Goal: Task Accomplishment & Management: Complete application form

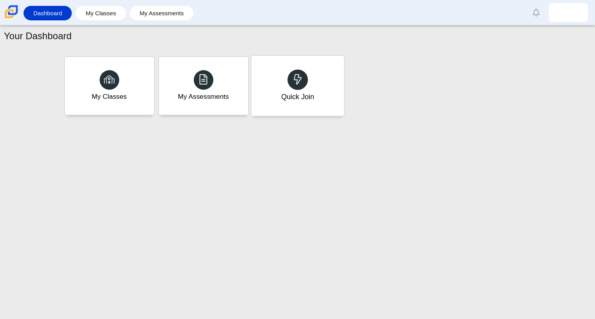
click at [296, 80] on use at bounding box center [297, 79] width 8 height 11
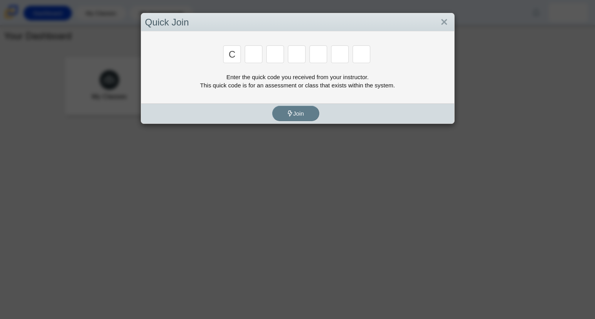
type input "c"
type input "x"
type input "h"
type input "9"
type input "m"
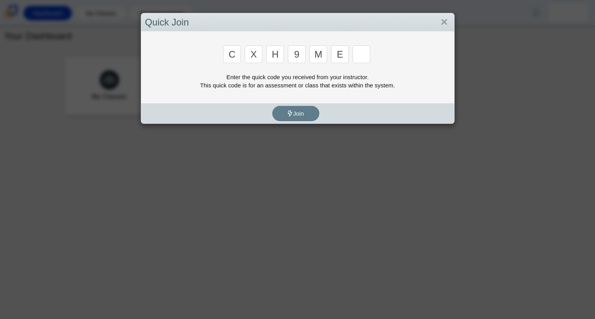
type input "e"
type input "2"
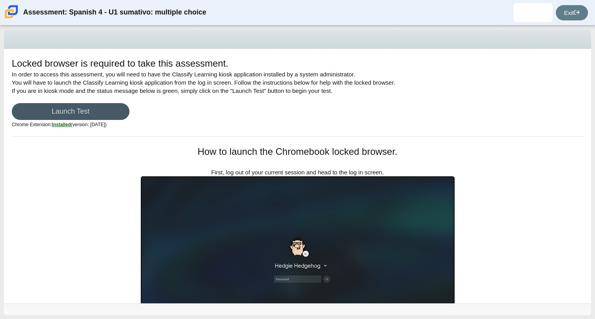
click at [67, 124] on u "Installed" at bounding box center [61, 124] width 19 height 5
click at [66, 120] on div "Locked browser is required to take this assessment. In order to access this ass…" at bounding box center [297, 97] width 571 height 80
click at [65, 115] on link "Launch Test" at bounding box center [71, 111] width 118 height 17
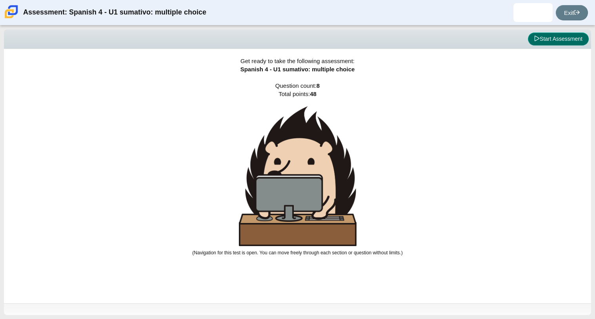
click at [538, 37] on button "Start Assessment" at bounding box center [558, 39] width 61 height 13
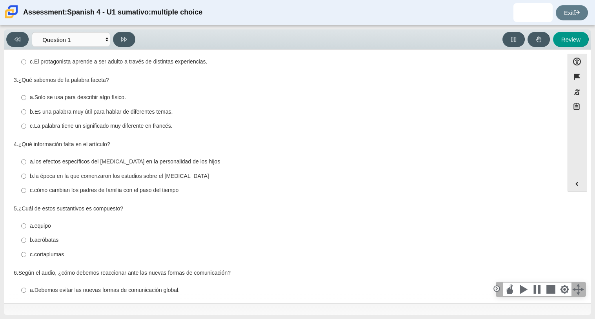
scroll to position [153, 0]
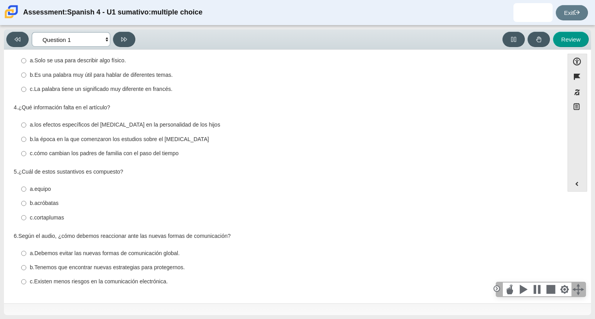
click at [96, 38] on select "Comprensión auditiva Question 1 Question 2 Question 3 Comprensión de lectura Qu…" at bounding box center [71, 39] width 78 height 15
click at [32, 32] on select "Comprensión auditiva Question 1 Question 2 Question 3 Comprensión de lectura Qu…" at bounding box center [71, 39] width 78 height 15
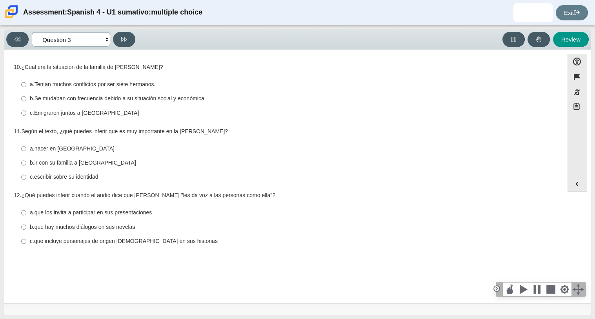
click at [57, 37] on select "Comprensión auditiva Question 1 Question 2 Question 3 Comprensión de lectura Qu…" at bounding box center [71, 39] width 78 height 15
click at [32, 32] on select "Comprensión auditiva Question 1 Question 2 Question 3 Comprensión de lectura Qu…" at bounding box center [71, 39] width 78 height 15
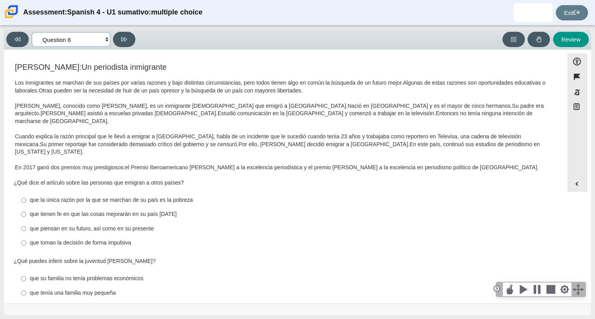
click at [79, 38] on select "Comprensión auditiva Question 1 Question 2 Question 3 Comprensión de lectura Qu…" at bounding box center [71, 39] width 78 height 15
click at [32, 32] on select "Comprensión auditiva Question 1 Question 2 Question 3 Comprensión de lectura Qu…" at bounding box center [71, 39] width 78 height 15
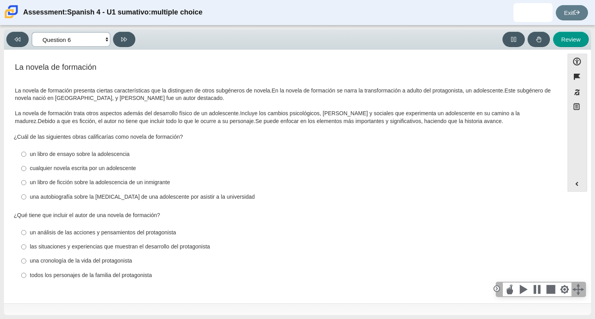
click at [80, 41] on select "Comprensión auditiva Question 1 Question 2 Question 3 Comprensión de lectura Qu…" at bounding box center [71, 39] width 78 height 15
select select "a41de488-02ac-4dd5-a09b-0381ab625a77"
click at [32, 32] on select "Comprensión auditiva Question 1 Question 2 Question 3 Comprensión de lectura Qu…" at bounding box center [71, 39] width 78 height 15
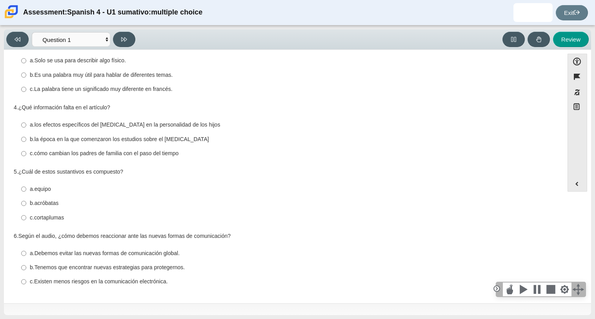
click at [208, 76] on div "b. Es una palabra muy útil para hablar de diferentes temas." at bounding box center [290, 75] width 520 height 8
click at [26, 76] on input "b. Es una palabra muy útil para hablar de diferentes temas. b. Es una palabra m…" at bounding box center [23, 75] width 5 height 14
radio input "true"
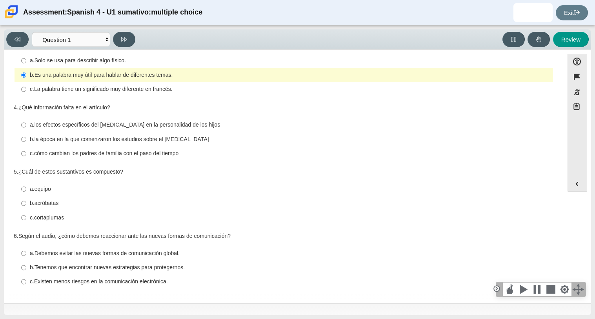
click at [2, 78] on div "Viewing Question 1 of 8 in Pacing Mode Comprensión auditiva Question 1 Question…" at bounding box center [297, 172] width 595 height 294
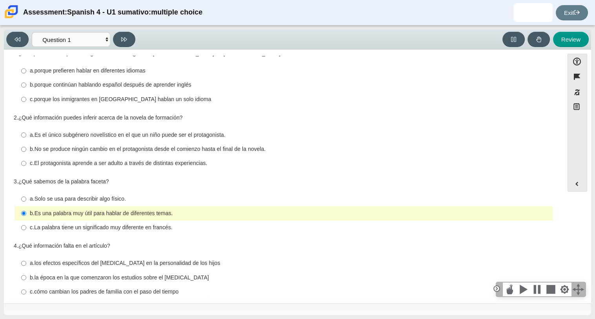
scroll to position [0, 0]
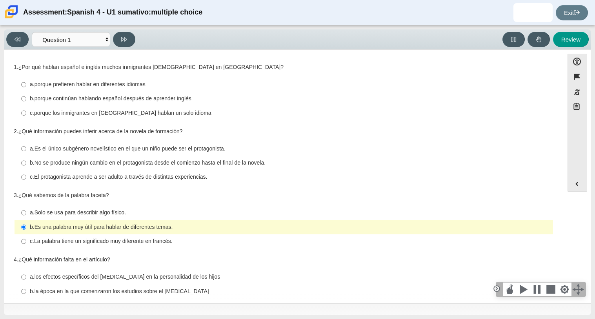
click at [43, 81] on thspan "porque prefieren hablar en diferentes idiomas" at bounding box center [89, 84] width 111 height 7
click at [26, 81] on input "a. porque prefieren hablar en diferentes idiomas a. porque prefieren hablar en …" at bounding box center [23, 85] width 5 height 14
radio input "true"
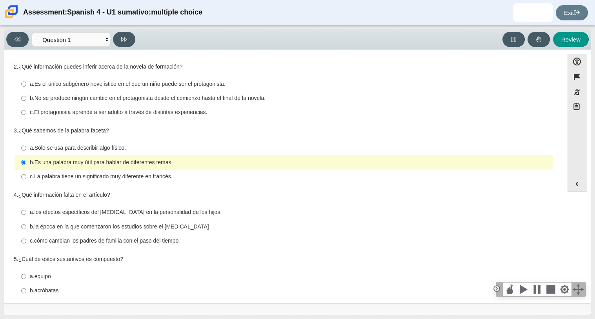
scroll to position [67, 0]
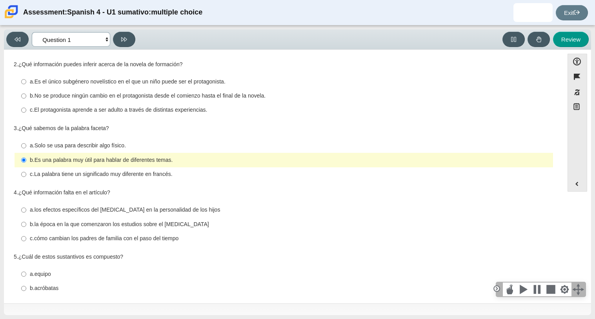
click at [76, 35] on select "Comprensión auditiva Question 1 Question 2 Question 3 Comprensión de lectura Qu…" at bounding box center [71, 39] width 78 height 15
select select "f076714a-6747-478e-936f-d582d2f603d1"
click at [32, 32] on select "Comprensión auditiva Question 1 Question 2 Question 3 Comprensión de lectura Qu…" at bounding box center [71, 39] width 78 height 15
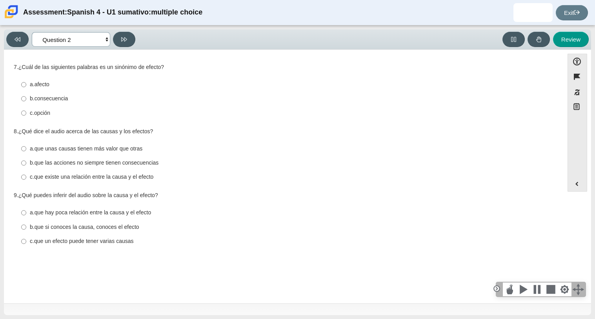
click at [102, 33] on select "Comprensión auditiva Question 1 Question 2 Question 3 Comprensión de lectura Qu…" at bounding box center [71, 39] width 78 height 15
click at [208, 78] on label "a. afecto a. afecto" at bounding box center [284, 85] width 537 height 14
click at [26, 78] on input "a. afecto a. afecto" at bounding box center [23, 85] width 5 height 14
radio input "true"
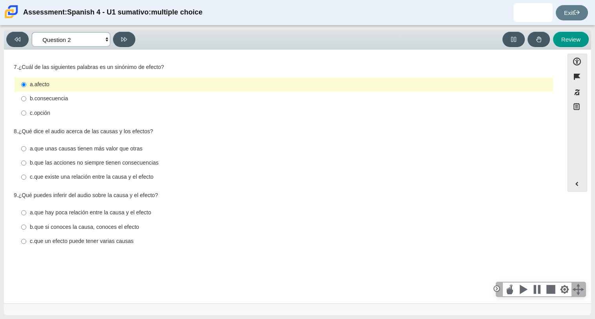
click at [80, 33] on select "Comprensión auditiva Question 1 Question 2 Question 3 Comprensión de lectura Qu…" at bounding box center [71, 39] width 78 height 15
click at [32, 32] on select "Comprensión auditiva Question 1 Question 2 Question 3 Comprensión de lectura Qu…" at bounding box center [71, 39] width 78 height 15
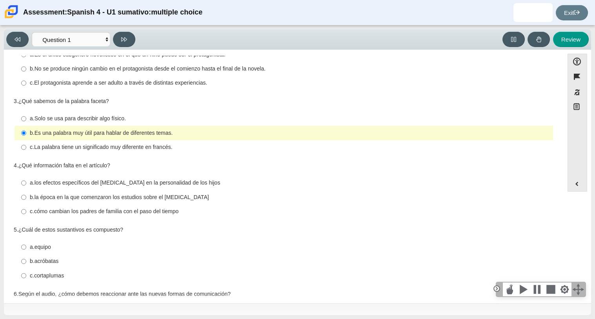
scroll to position [153, 0]
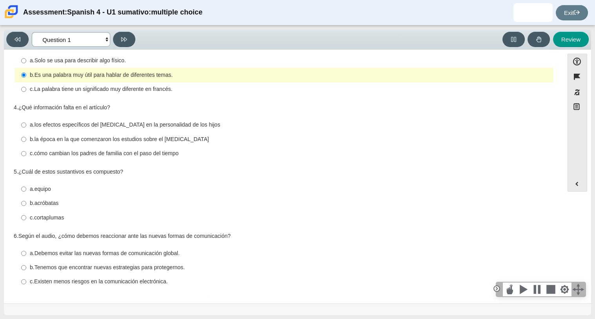
click at [78, 34] on select "Comprensión auditiva Question 1 Question 2 Question 3 Comprensión de lectura Qu…" at bounding box center [71, 39] width 78 height 15
click at [32, 32] on select "Comprensión auditiva Question 1 Question 2 Question 3 Comprensión de lectura Qu…" at bounding box center [71, 39] width 78 height 15
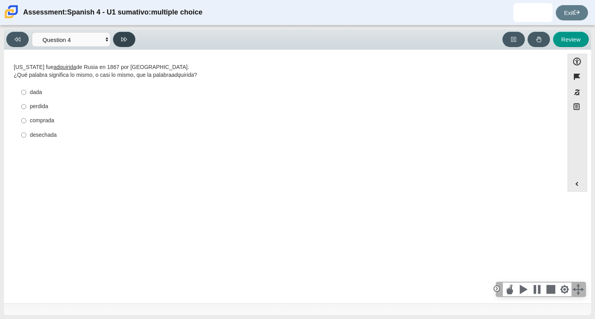
click at [116, 38] on button at bounding box center [124, 39] width 22 height 15
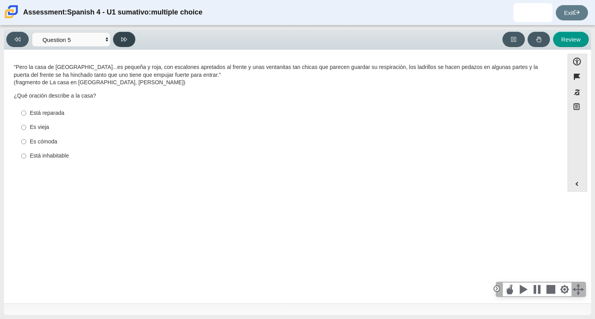
click at [116, 38] on button at bounding box center [124, 39] width 22 height 15
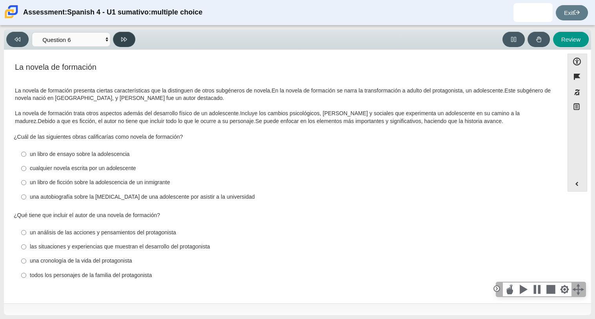
click at [116, 38] on button at bounding box center [124, 39] width 22 height 15
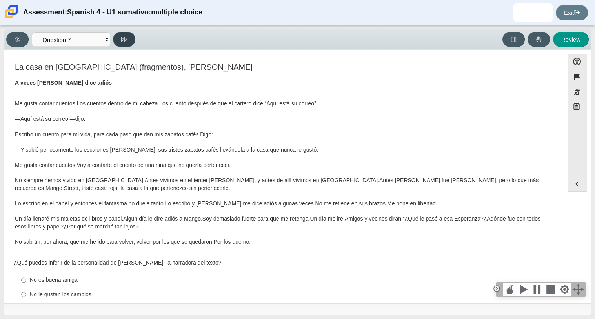
click at [116, 38] on button at bounding box center [124, 39] width 22 height 15
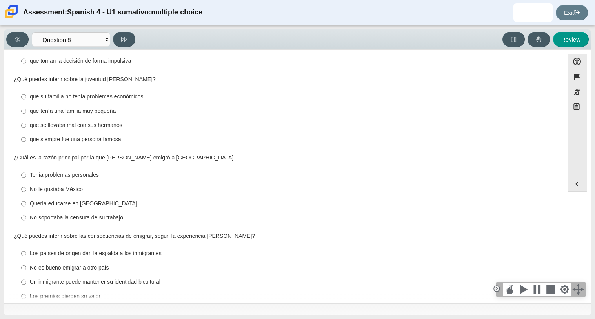
scroll to position [0, 0]
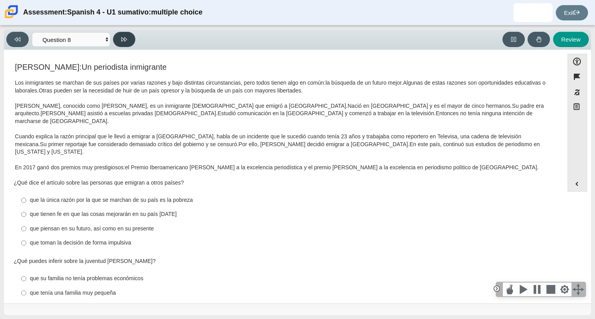
click at [123, 45] on button at bounding box center [124, 39] width 22 height 15
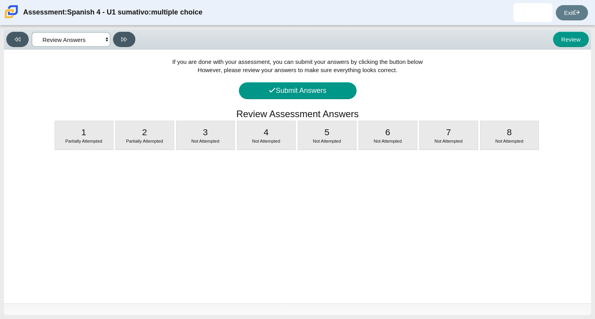
click at [98, 43] on select "Comprensión auditiva Question 1 Question 2 Question 3 Comprensión de lectura Qu…" at bounding box center [71, 39] width 78 height 15
click at [32, 32] on select "Comprensión auditiva Question 1 Question 2 Question 3 Comprensión de lectura Qu…" at bounding box center [71, 39] width 78 height 15
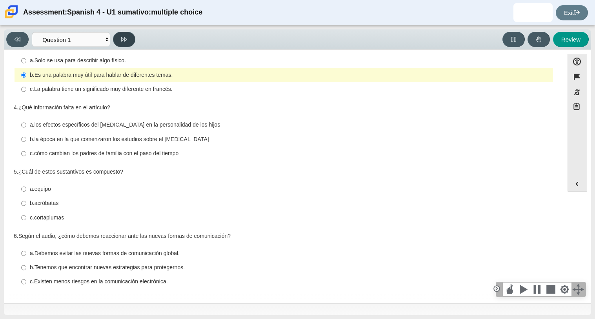
click at [125, 39] on icon at bounding box center [124, 39] width 6 height 6
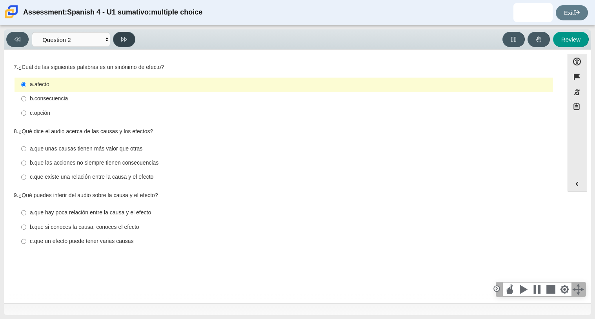
click at [125, 39] on icon at bounding box center [124, 39] width 6 height 6
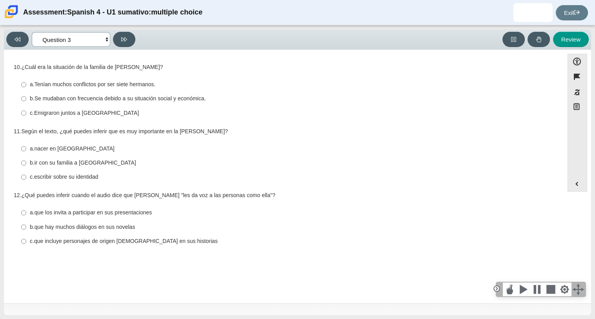
click at [54, 39] on select "Comprensión auditiva Question 1 Question 2 Question 3 Comprensión de lectura Qu…" at bounding box center [71, 39] width 78 height 15
click at [32, 32] on select "Comprensión auditiva Question 1 Question 2 Question 3 Comprensión de lectura Qu…" at bounding box center [71, 39] width 78 height 15
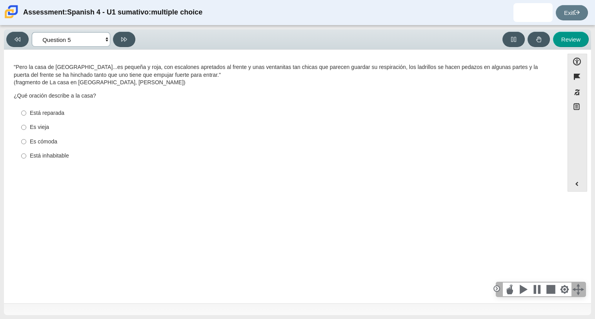
click at [85, 43] on select "Comprensión auditiva Question 1 Question 2 Question 3 Comprensión de lectura Qu…" at bounding box center [71, 39] width 78 height 15
click at [32, 32] on select "Comprensión auditiva Question 1 Question 2 Question 3 Comprensión de lectura Qu…" at bounding box center [71, 39] width 78 height 15
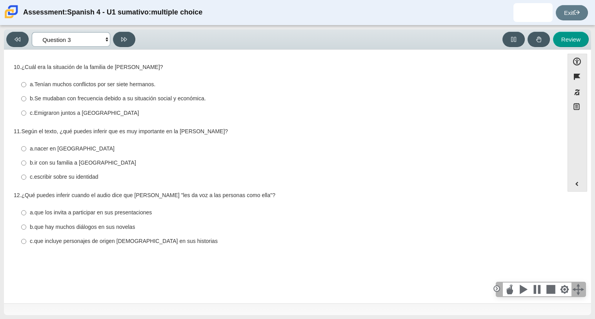
click at [77, 45] on select "Comprensión auditiva Question 1 Question 2 Question 3 Comprensión de lectura Qu…" at bounding box center [71, 39] width 78 height 15
select select "a41de488-02ac-4dd5-a09b-0381ab625a77"
click at [32, 32] on select "Comprensión auditiva Question 1 Question 2 Question 3 Comprensión de lectura Qu…" at bounding box center [71, 39] width 78 height 15
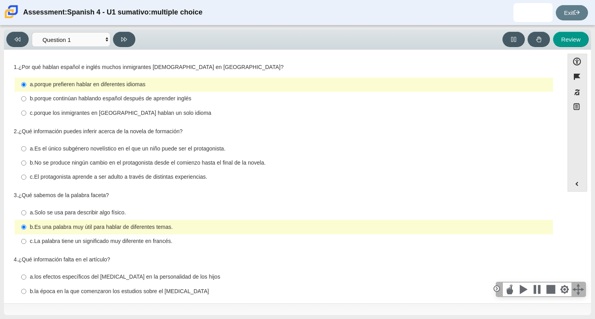
click at [147, 103] on label "b. porque continúan hablando español después de aprender inglés b. porque conti…" at bounding box center [284, 99] width 537 height 14
click at [26, 103] on input "b. porque continúan hablando español después de aprender inglés b. porque conti…" at bounding box center [23, 99] width 5 height 14
radio input "true"
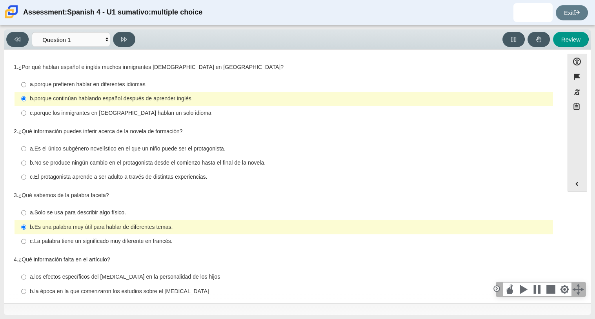
click at [163, 147] on thspan "Es el único subgénero novelístico en el que un niño puede ser el protagonista." at bounding box center [129, 148] width 191 height 7
click at [26, 147] on input "a. Es el único subgénero novelístico en el que un niño puede ser el protagonist…" at bounding box center [23, 149] width 5 height 14
radio input "true"
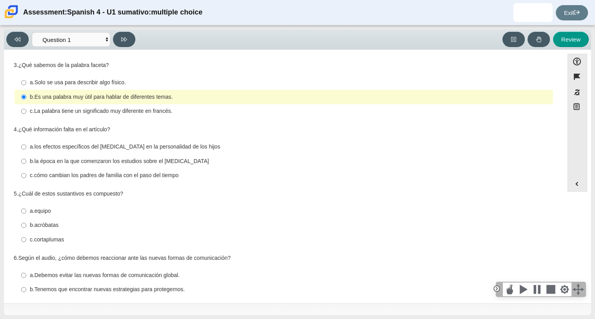
scroll to position [131, 0]
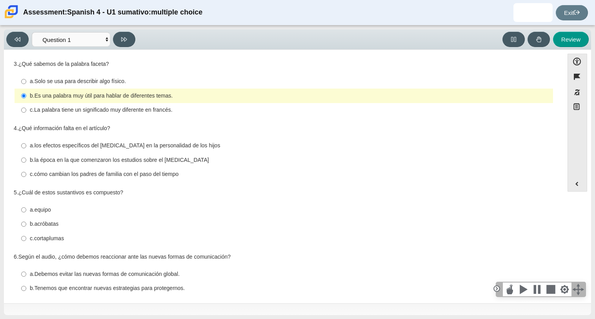
click at [81, 78] on thspan "Solo se usa para describir algo físico." at bounding box center [79, 81] width 91 height 7
click at [26, 78] on input "a. Solo se usa para describir algo físico. a. Solo se usa para describir algo f…" at bounding box center [23, 81] width 5 height 14
radio input "true"
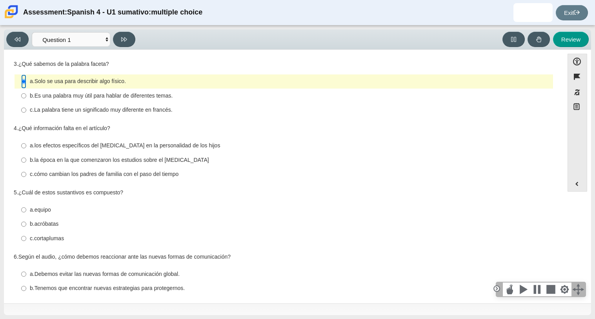
scroll to position [153, 0]
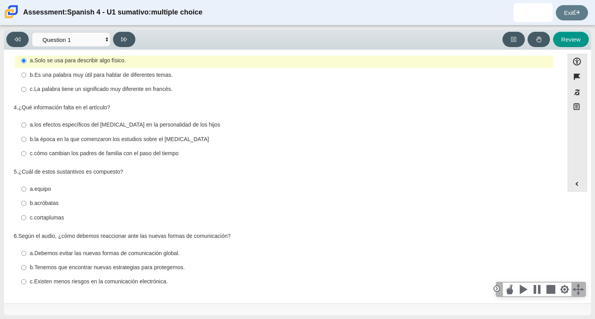
click at [65, 138] on thspan "la época en la que comenzaron los estudios sobre el [MEDICAL_DATA]" at bounding box center [121, 139] width 174 height 7
click at [26, 138] on input "b. la época en la que comenzaron los estudios sobre el [MEDICAL_DATA] b. la épo…" at bounding box center [23, 139] width 5 height 14
radio input "true"
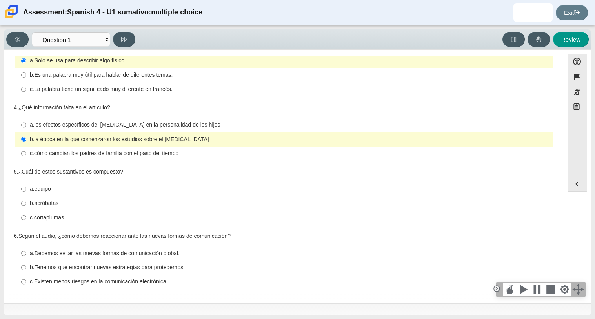
click at [64, 266] on thspan "Tenemos que encontrar nuevas estrategias para protegernos." at bounding box center [109, 267] width 151 height 7
click at [26, 266] on input "b. Tenemos que encontrar nuevas estrategias para protegernos. b. Tenemos que en…" at bounding box center [23, 268] width 5 height 14
radio input "true"
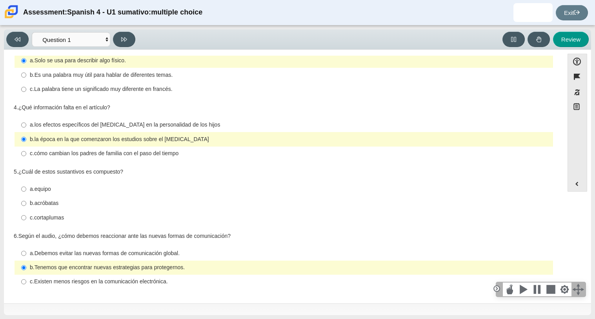
click at [94, 318] on div "Viewing Question 1 of 8 in Pacing Mode Comprensión auditiva Question 1 Question…" at bounding box center [297, 172] width 595 height 294
click at [60, 33] on select "Comprensión auditiva Question 1 Question 2 Question 3 Comprensión de lectura Qu…" at bounding box center [71, 39] width 78 height 15
select select "f076714a-6747-478e-936f-d582d2f603d1"
click at [32, 32] on select "Comprensión auditiva Question 1 Question 2 Question 3 Comprensión de lectura Qu…" at bounding box center [71, 39] width 78 height 15
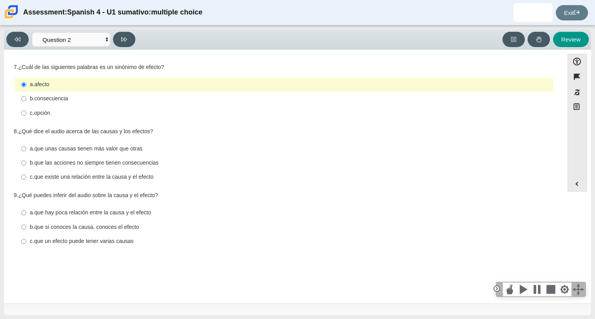
click at [48, 101] on thspan "consecuencia" at bounding box center [51, 98] width 34 height 7
click at [26, 101] on input "b. consecuencia b. consecuencia" at bounding box center [23, 99] width 5 height 14
radio input "true"
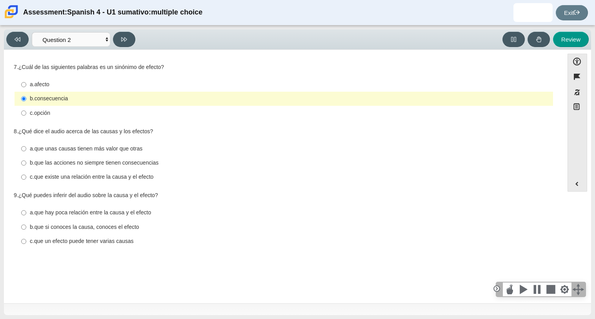
click at [61, 239] on thspan "que un efecto puede tener varias causas" at bounding box center [84, 241] width 100 height 7
click at [26, 239] on input "c. que un efecto puede tener varias causas c. que un efecto puede tener varias …" at bounding box center [23, 241] width 5 height 14
radio input "true"
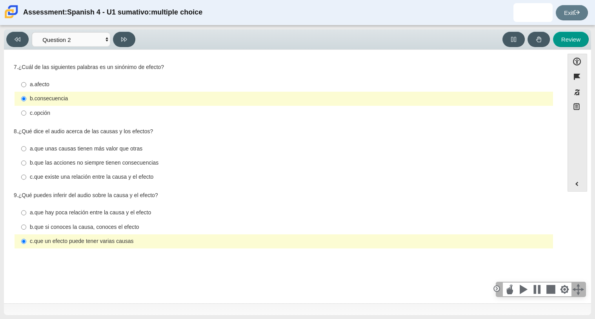
click at [95, 163] on thspan "que las acciones no siempre tienen consecuencias" at bounding box center [96, 162] width 124 height 7
click at [26, 163] on input "b. que las acciones no siempre tienen consecuencias b. que las acciones no siem…" at bounding box center [23, 163] width 5 height 14
radio input "true"
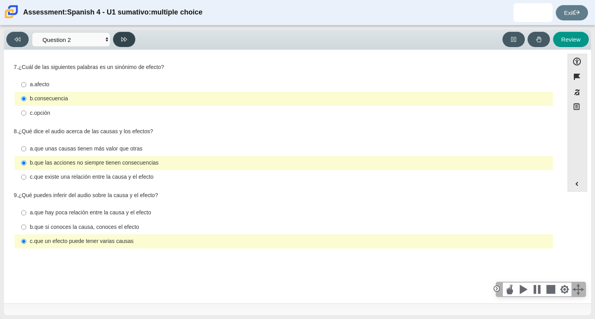
click at [123, 40] on icon at bounding box center [124, 39] width 6 height 6
select select "955d698b-f94a-4dc0-b255-03112f50ff9e"
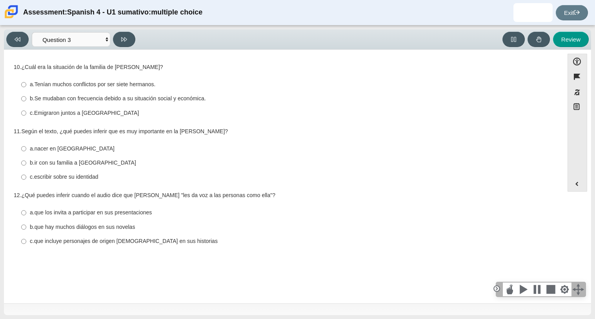
click at [109, 102] on thspan "Se mudaban con frecuencia debido a su situación social y económica." at bounding box center [119, 98] width 171 height 7
click at [26, 102] on input "b. Se mudaban con frecuencia debido a su situación social y económica. b. Se mu…" at bounding box center [23, 99] width 5 height 14
radio input "true"
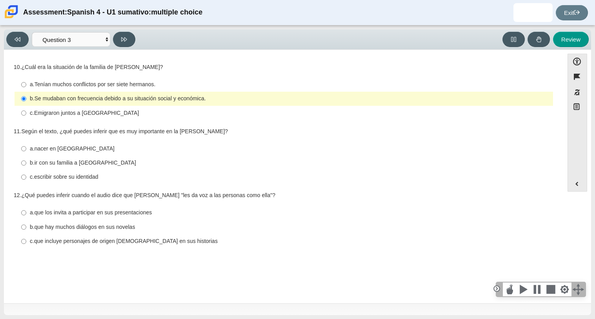
click at [76, 176] on thspan "escribir sobre su identidad" at bounding box center [66, 176] width 64 height 7
click at [26, 176] on input "c. escribir sobre su identidad c. escribir sobre su identidad" at bounding box center [23, 177] width 5 height 14
radio input "true"
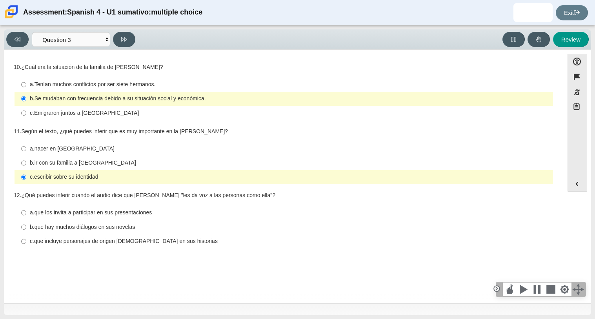
click at [138, 211] on thspan "que los invita a participar en sus presentaciones" at bounding box center [93, 212] width 118 height 7
click at [26, 211] on input "a. que los invita a participar en sus presentaciones a. que los invita a partic…" at bounding box center [23, 213] width 5 height 14
radio input "true"
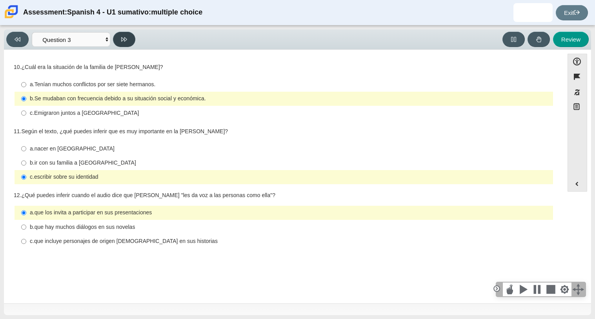
click at [123, 45] on button at bounding box center [124, 39] width 22 height 15
select select "390cf710-00ed-41bc-9fa6-d48920198324"
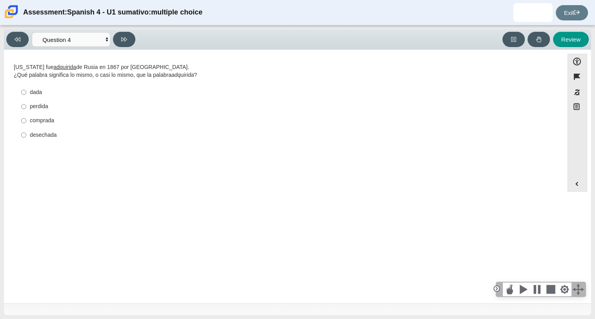
click at [54, 122] on div "comprada" at bounding box center [290, 121] width 520 height 8
click at [26, 122] on input "comprada comprada" at bounding box center [23, 121] width 5 height 14
radio input "true"
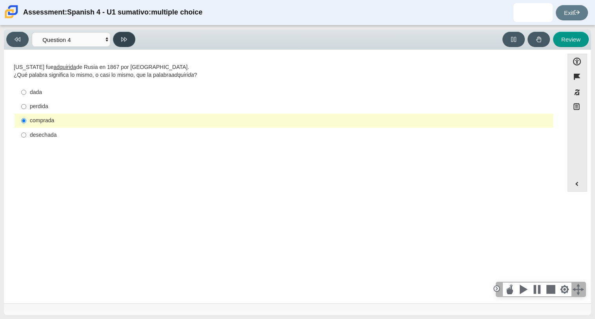
click at [129, 45] on button at bounding box center [124, 39] width 22 height 15
select select "de5bc71e-117a-4bdd-886d-d95d03d193af"
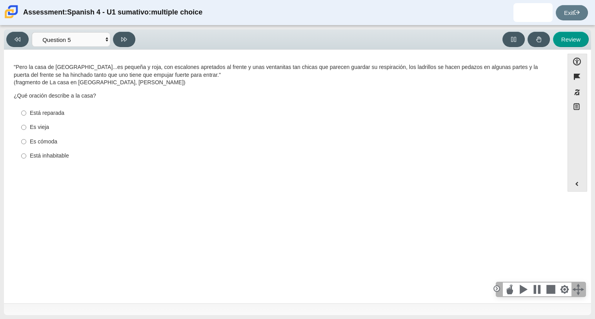
click at [36, 125] on div "Es vieja" at bounding box center [290, 127] width 520 height 8
click at [26, 125] on input "Es vieja Es vieja" at bounding box center [23, 127] width 5 height 14
radio input "true"
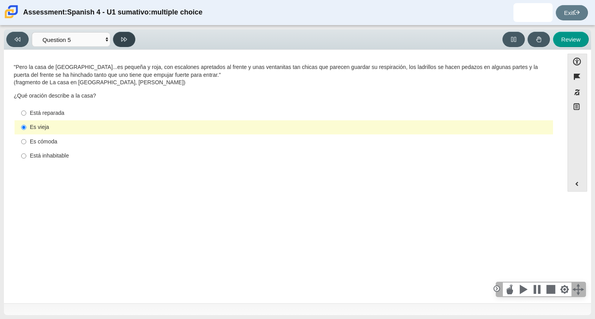
click at [127, 40] on icon at bounding box center [124, 39] width 6 height 6
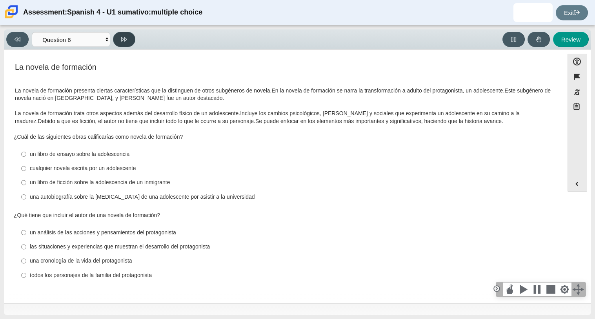
click at [125, 37] on icon at bounding box center [124, 39] width 6 height 4
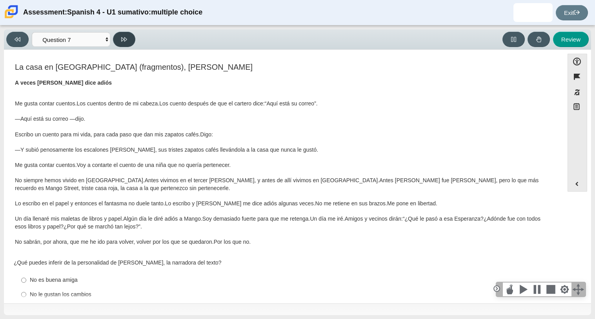
click at [125, 37] on icon at bounding box center [124, 39] width 6 height 4
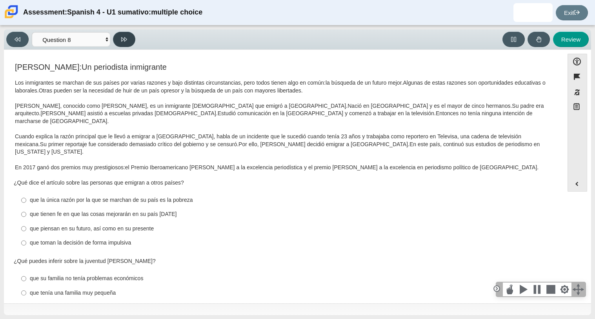
click at [125, 37] on icon at bounding box center [124, 39] width 6 height 4
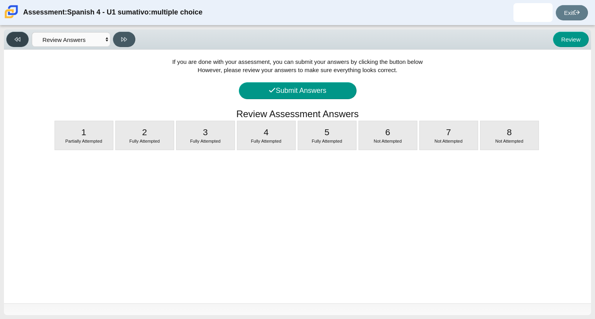
click at [20, 38] on icon at bounding box center [18, 39] width 6 height 4
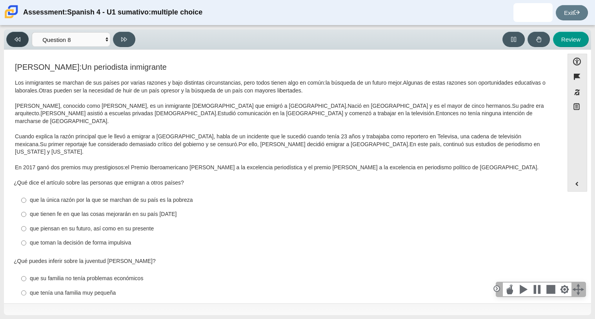
click at [20, 38] on icon at bounding box center [18, 39] width 6 height 4
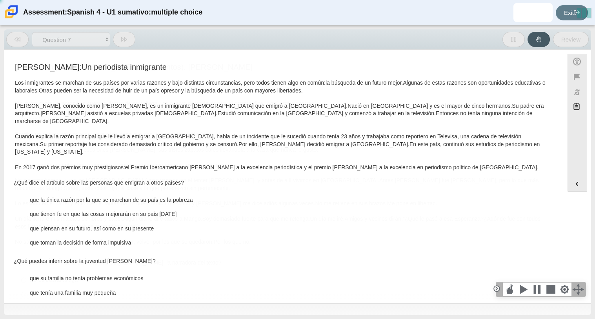
click at [20, 38] on icon at bounding box center [18, 39] width 6 height 4
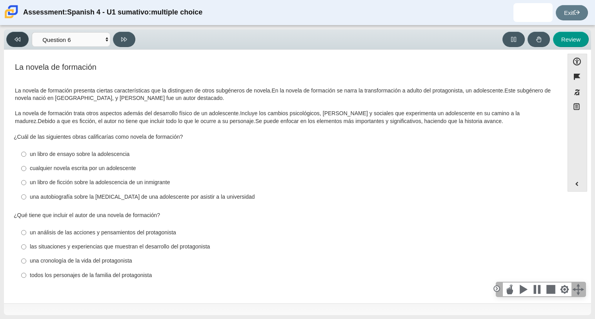
click at [20, 38] on icon at bounding box center [18, 39] width 6 height 4
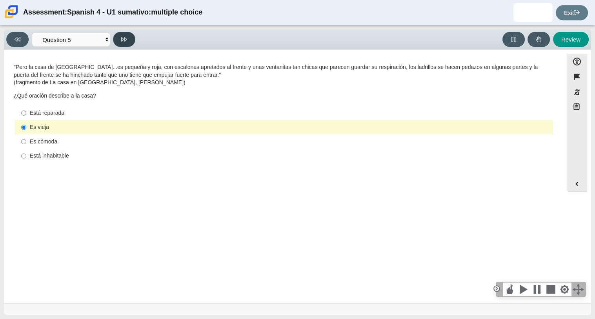
click at [129, 33] on button at bounding box center [124, 39] width 22 height 15
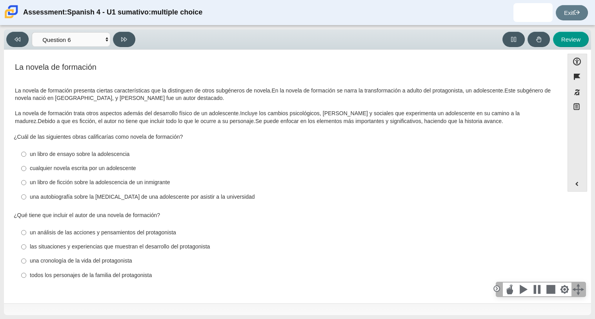
click at [78, 30] on div "Viewing Question 6 of 8 in Pacing Mode Comprensión auditiva Question 1 Question…" at bounding box center [297, 39] width 587 height 20
click at [78, 32] on select "Comprensión auditiva Question 1 Question 2 Question 3 Comprensión de lectura Qu…" at bounding box center [71, 39] width 78 height 15
select select "a41de488-02ac-4dd5-a09b-0381ab625a77"
click at [32, 32] on select "Comprensión auditiva Question 1 Question 2 Question 3 Comprensión de lectura Qu…" at bounding box center [71, 39] width 78 height 15
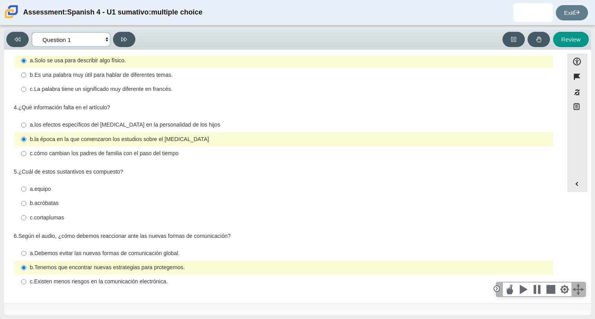
click at [89, 35] on select "Comprensión auditiva Question 1 Question 2 Question 3 Comprensión de lectura Qu…" at bounding box center [71, 39] width 78 height 15
click at [13, 209] on div "Question 1 1. ¿Por qué hablan español e inglés muchos inmigrantes [DEMOGRAPHIC_…" at bounding box center [284, 101] width 552 height 385
click at [56, 214] on thspan "cortaplumas" at bounding box center [49, 217] width 30 height 7
click at [26, 214] on input "c. cortaplumas c. cortaplumas" at bounding box center [23, 218] width 5 height 14
radio input "true"
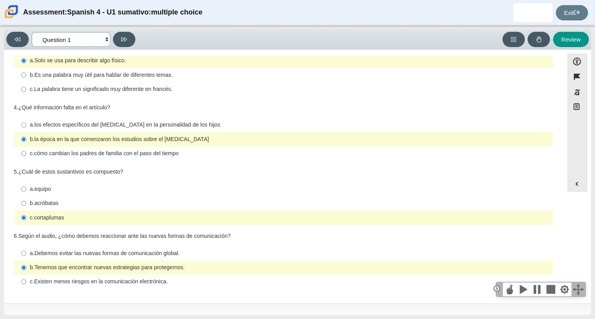
click at [91, 38] on select "Comprensión auditiva Question 1 Question 2 Question 3 Comprensión de lectura Qu…" at bounding box center [71, 39] width 78 height 15
click at [32, 32] on select "Comprensión auditiva Question 1 Question 2 Question 3 Comprensión de lectura Qu…" at bounding box center [71, 39] width 78 height 15
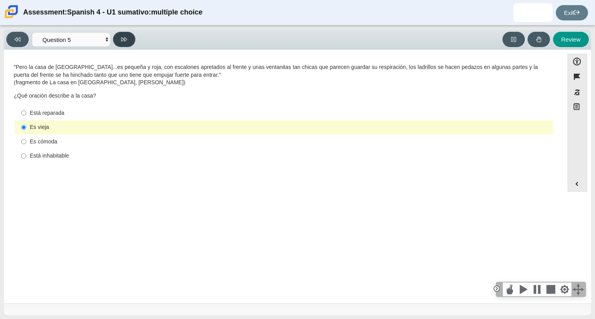
click at [126, 41] on icon at bounding box center [124, 39] width 6 height 6
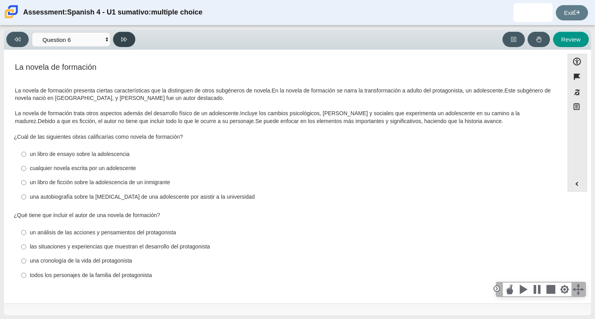
click at [126, 41] on icon at bounding box center [124, 39] width 6 height 6
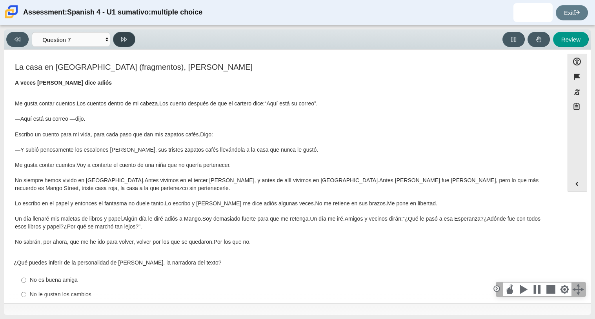
click at [126, 41] on icon at bounding box center [124, 39] width 6 height 6
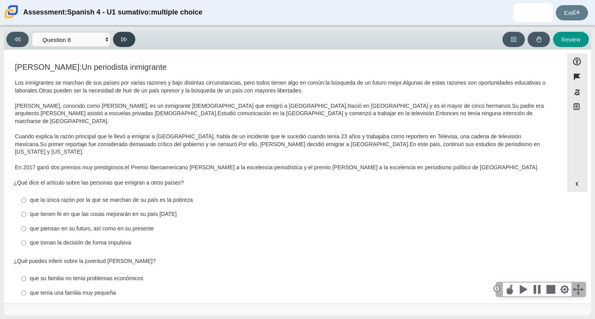
click at [126, 41] on icon at bounding box center [124, 39] width 6 height 6
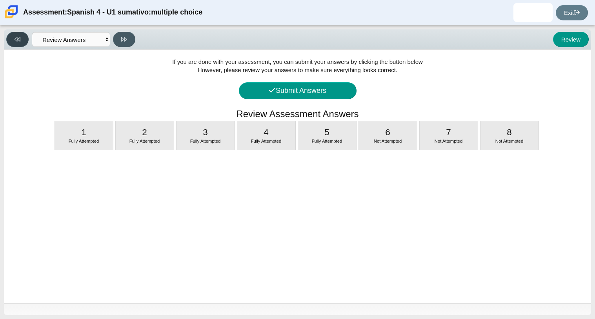
click at [27, 41] on button at bounding box center [17, 39] width 22 height 15
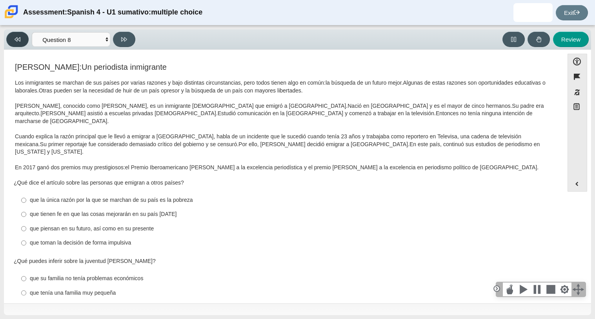
click at [27, 41] on button at bounding box center [17, 39] width 22 height 15
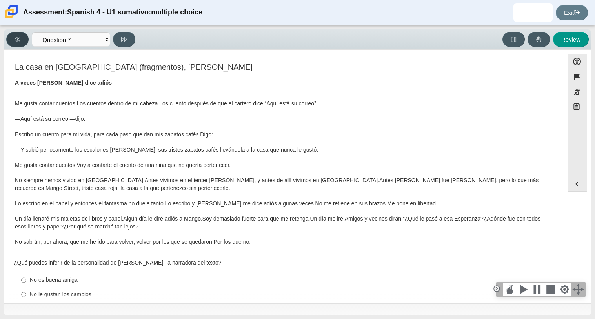
click at [27, 41] on button at bounding box center [17, 39] width 22 height 15
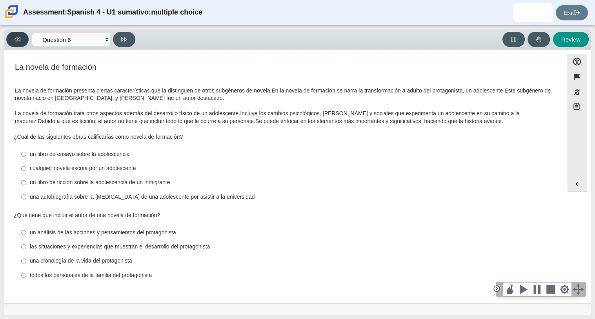
click at [27, 41] on button at bounding box center [17, 39] width 22 height 15
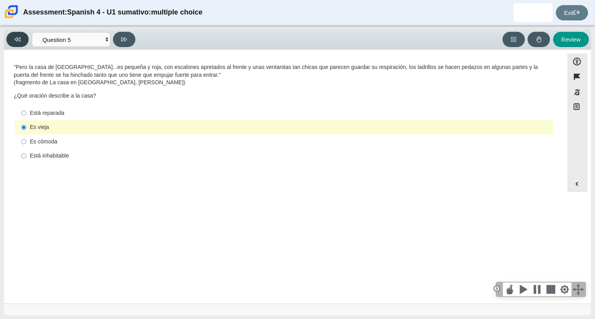
click at [27, 41] on button at bounding box center [17, 39] width 22 height 15
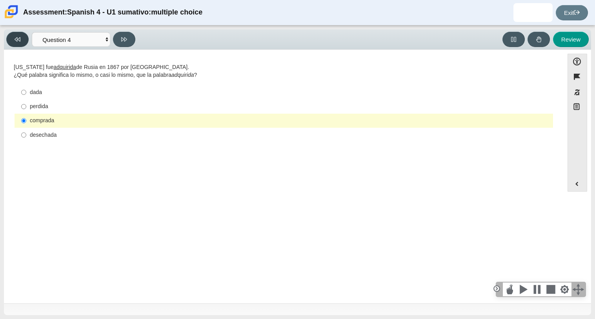
click at [27, 41] on button at bounding box center [17, 39] width 22 height 15
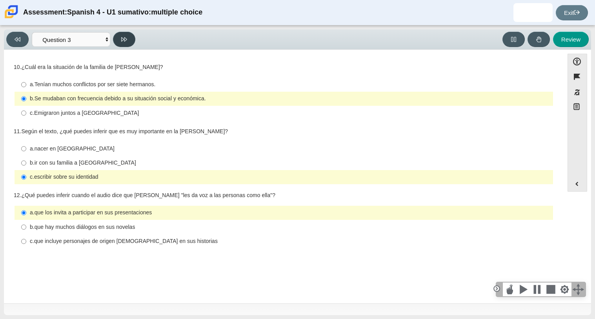
click at [126, 37] on icon at bounding box center [124, 39] width 6 height 6
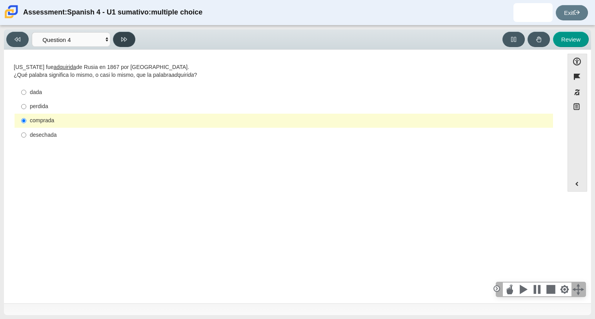
click at [126, 37] on icon at bounding box center [124, 39] width 6 height 6
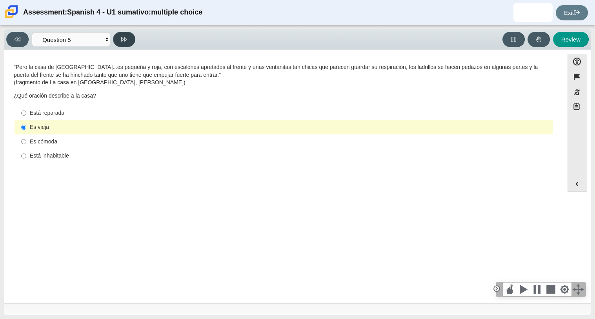
click at [126, 37] on icon at bounding box center [124, 39] width 6 height 6
select select "ad9780d8-5edb-414e-87ea-0bcd5a75287a"
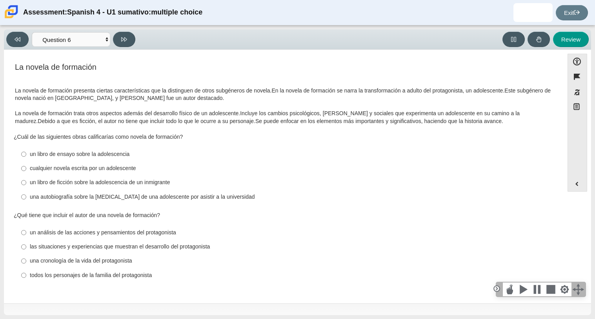
click at [105, 151] on div "un libro de ensayo sobre la adolescencia" at bounding box center [290, 155] width 520 height 8
click at [26, 151] on input "un libro de ensayo sobre la adolescencia un libro de ensayo sobre la adolescenc…" at bounding box center [23, 154] width 5 height 14
radio input "true"
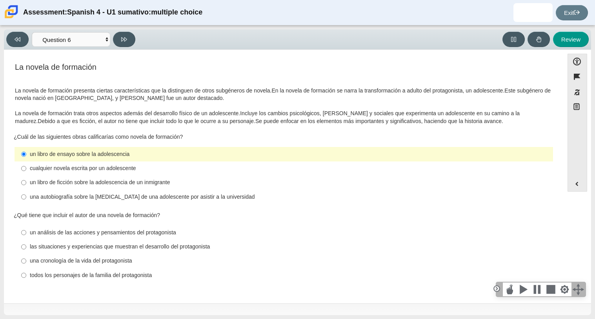
click at [82, 231] on div "un análisis de las acciones y pensamientos del protagonista" at bounding box center [290, 233] width 520 height 8
click at [26, 231] on input "un análisis de las acciones y pensamientos del protagonista un análisis de las …" at bounding box center [23, 232] width 5 height 14
radio input "true"
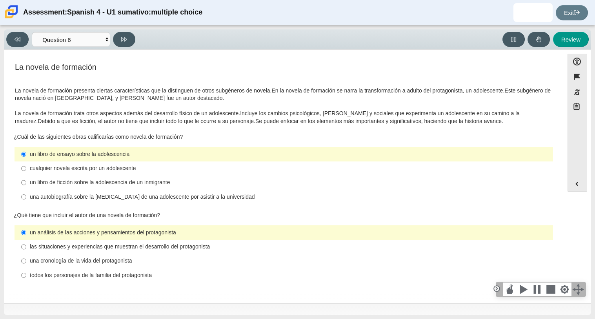
click at [87, 249] on div "las situaciones y experiencias que muestran el desarrollo del protagonista" at bounding box center [290, 247] width 520 height 8
click at [26, 249] on input "las situaciones y experiencias que muestran el desarrollo del protagonista las …" at bounding box center [23, 247] width 5 height 14
radio input "true"
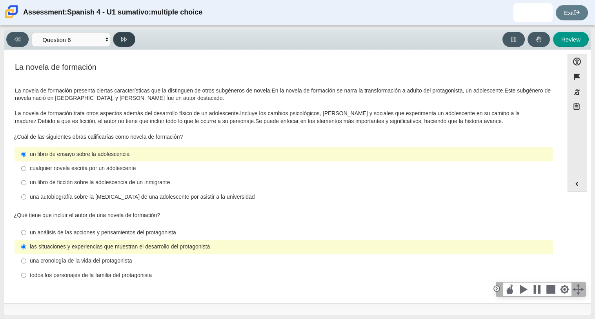
click at [116, 40] on button at bounding box center [124, 39] width 22 height 15
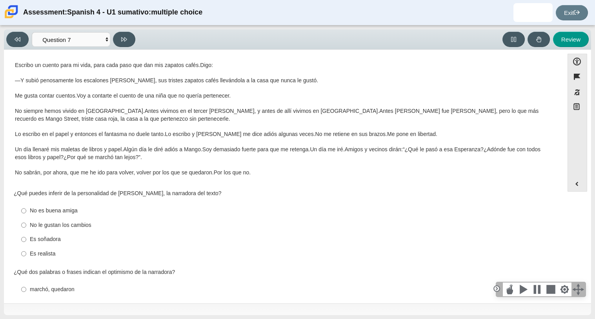
scroll to position [70, 0]
click at [125, 32] on button at bounding box center [124, 39] width 22 height 15
select select "98fe3b59-0d4b-482f-94e6-cc4dee5e60d3"
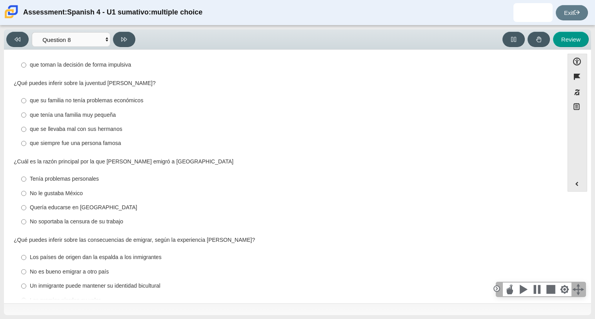
scroll to position [178, 0]
click at [89, 201] on label "Quería educarse en [GEOGRAPHIC_DATA] Quería educarse en [GEOGRAPHIC_DATA]" at bounding box center [284, 208] width 537 height 14
click at [26, 201] on input "Quería educarse en [GEOGRAPHIC_DATA] Quería educarse en [GEOGRAPHIC_DATA]" at bounding box center [23, 208] width 5 height 14
radio input "true"
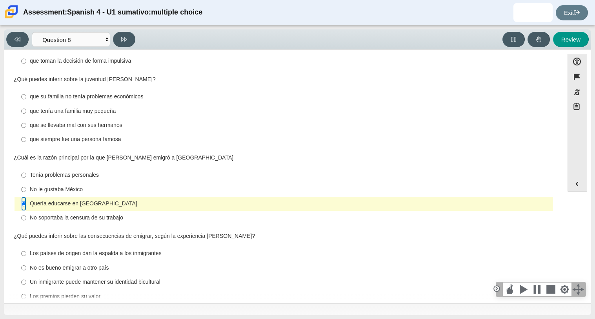
scroll to position [182, 0]
click at [103, 250] on div "Los países de origen dan la espalda a los inmigrantes" at bounding box center [290, 254] width 520 height 8
click at [26, 247] on input "Los países de origen dan la espalda a los inmigrantes Los países de origen dan …" at bounding box center [23, 254] width 5 height 14
radio input "true"
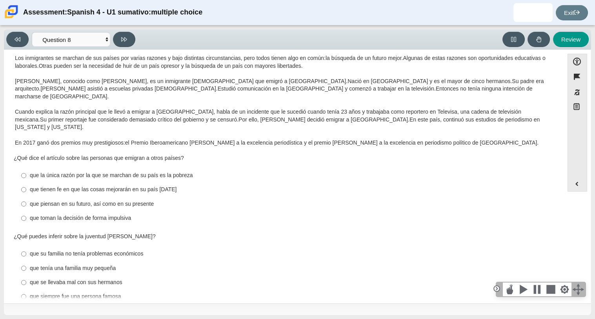
scroll to position [25, 0]
click at [44, 250] on div "que su familia no tenía problemas económicos" at bounding box center [290, 254] width 520 height 8
click at [26, 247] on input "que su familia no tenía problemas económicos que su familia no tenía problemas …" at bounding box center [23, 254] width 5 height 14
radio input "true"
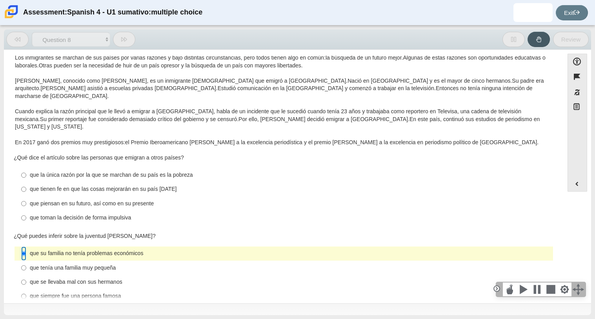
scroll to position [0, 0]
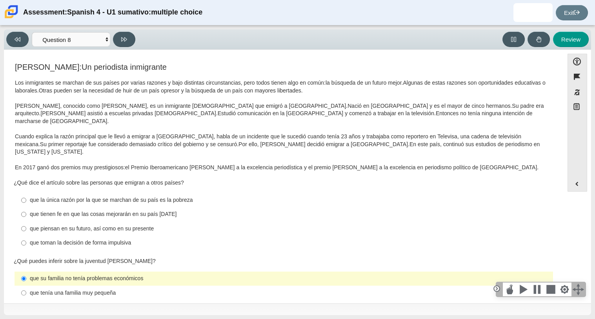
click at [135, 196] on div "que la única razón por la que se marchan de su país es la pobreza" at bounding box center [290, 200] width 520 height 8
click at [26, 193] on input "que la única razón por la que se marchan de su país es la pobreza que la única …" at bounding box center [23, 200] width 5 height 14
radio input "true"
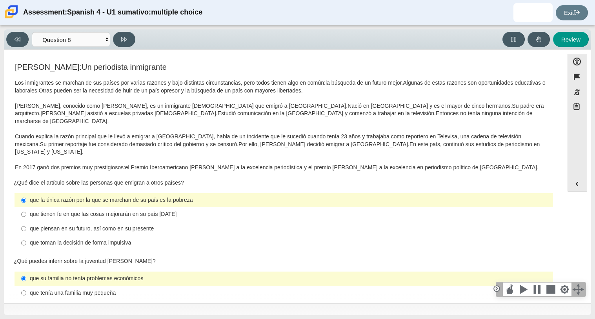
click at [179, 225] on div "que piensan en su futuro, así como en su presente" at bounding box center [290, 229] width 520 height 8
click at [26, 221] on input "que piensan en su futuro, así como en su presente que piensan en su futuro, así…" at bounding box center [23, 228] width 5 height 14
radio input "true"
